Goal: Transaction & Acquisition: Subscribe to service/newsletter

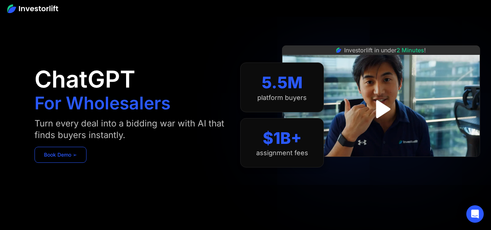
click at [48, 158] on link "Book Demo ➢" at bounding box center [61, 155] width 52 height 16
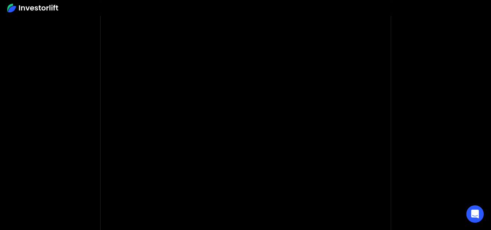
scroll to position [73, 0]
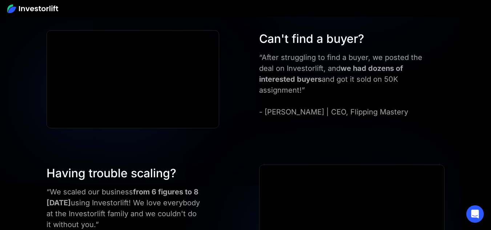
scroll to position [2108, 0]
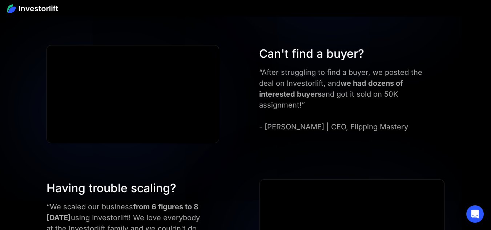
click at [294, 67] on div "“After struggling to find a buyer, we posted the deal on Investorlift, and we h…" at bounding box center [342, 99] width 167 height 65
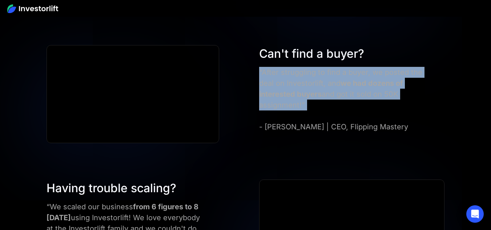
click at [294, 67] on div "“After struggling to find a buyer, we posted the deal on Investorlift, and we h…" at bounding box center [342, 99] width 167 height 65
click at [296, 69] on div "“After struggling to find a buyer, we posted the deal on Investorlift, and we h…" at bounding box center [342, 99] width 167 height 65
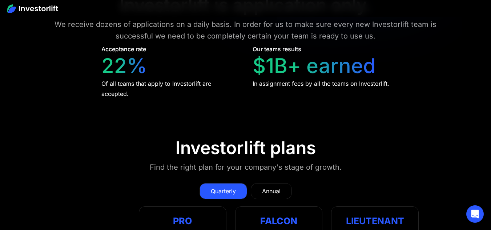
scroll to position [3054, 0]
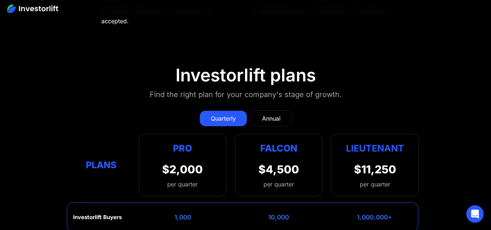
click at [258, 111] on link "Annual" at bounding box center [271, 119] width 41 height 16
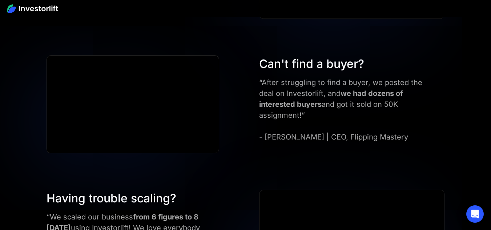
scroll to position [2049, 0]
